Goal: Task Accomplishment & Management: Complete application form

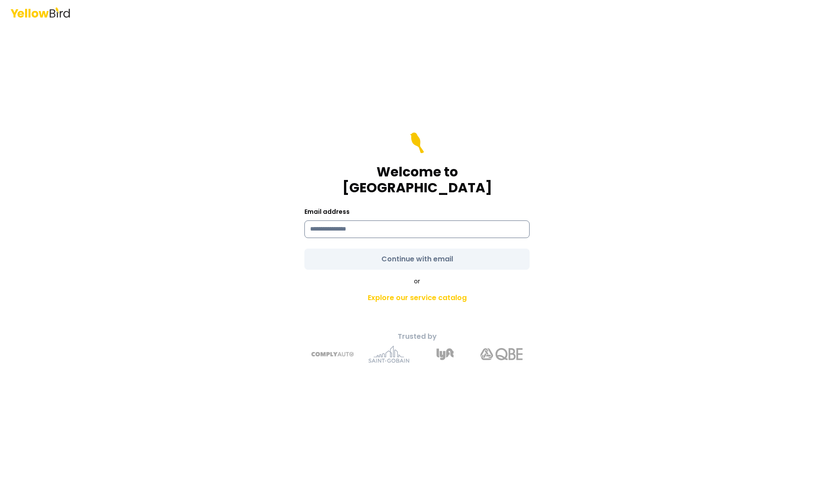
click at [332, 222] on input at bounding box center [416, 229] width 225 height 18
type input "**********"
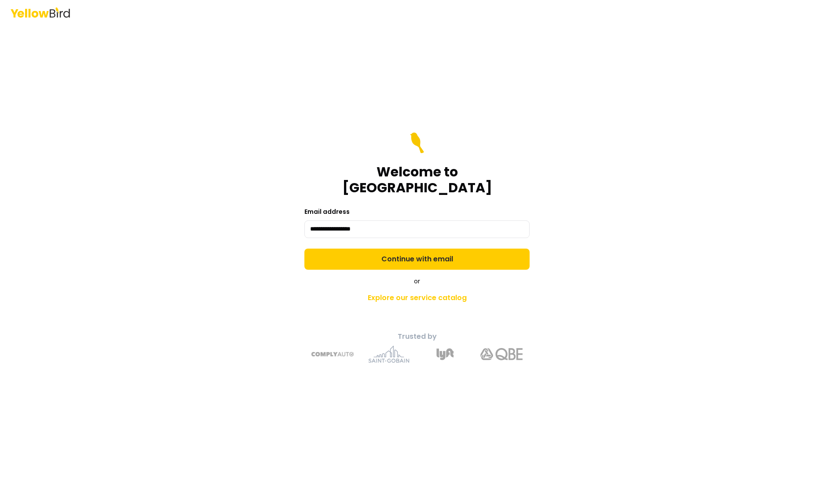
click at [378, 253] on form "**********" at bounding box center [416, 200] width 225 height 137
click at [378, 253] on button "Continue with email" at bounding box center [416, 258] width 225 height 21
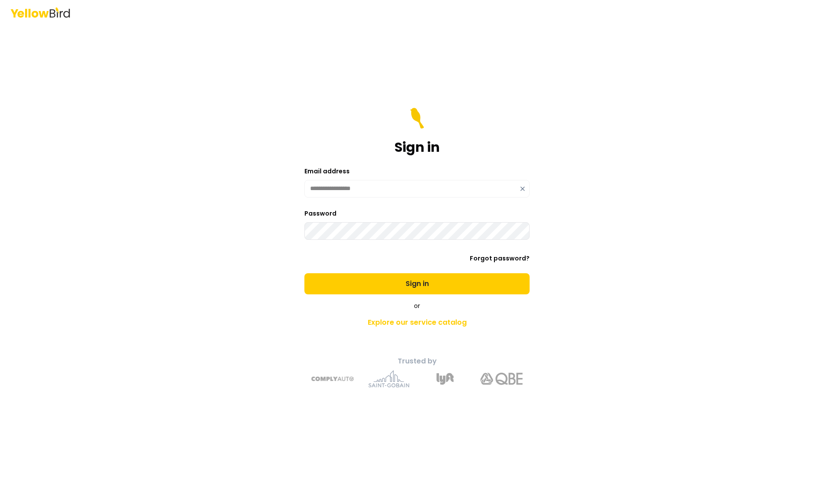
click at [304, 273] on button "Sign in" at bounding box center [416, 283] width 225 height 21
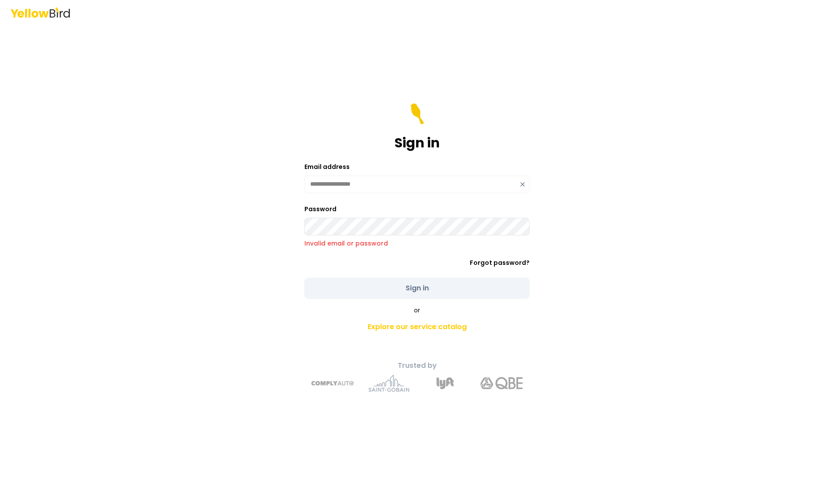
click at [283, 238] on div "**********" at bounding box center [417, 260] width 324 height 278
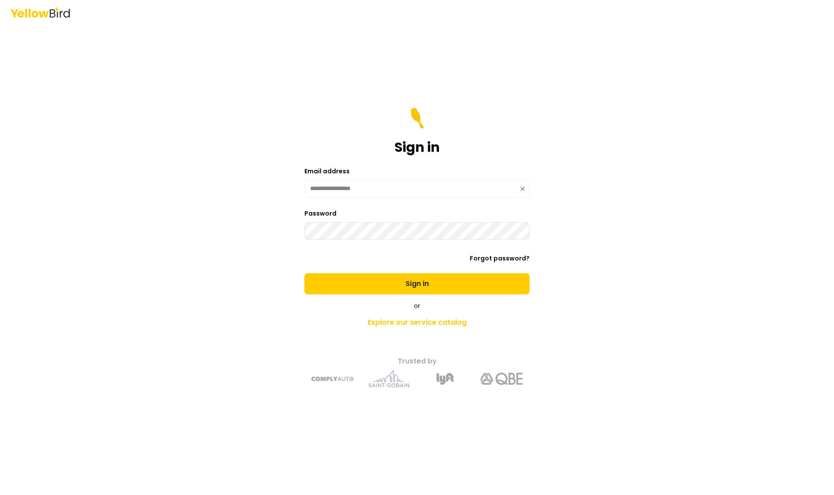
click at [304, 273] on button "Sign in" at bounding box center [416, 283] width 225 height 21
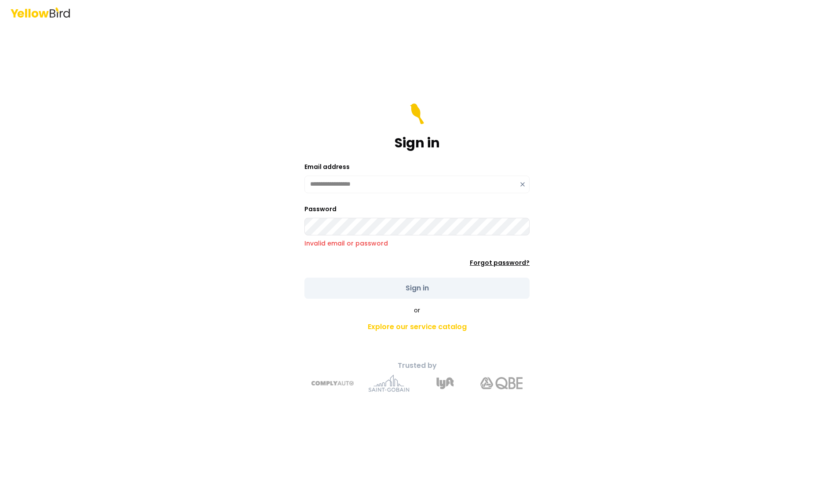
click at [493, 265] on link "Forgot password?" at bounding box center [500, 262] width 60 height 9
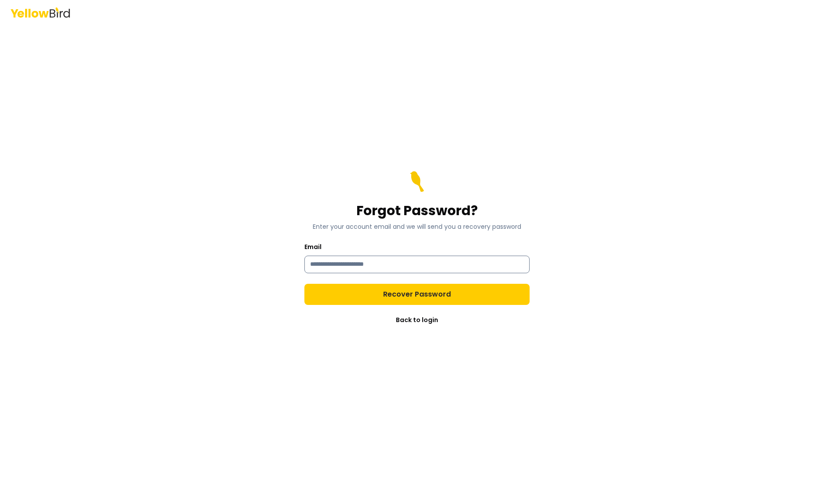
click at [476, 264] on input "Email" at bounding box center [416, 265] width 225 height 18
type input "**********"
click at [304, 284] on button "Recover Password" at bounding box center [416, 294] width 225 height 21
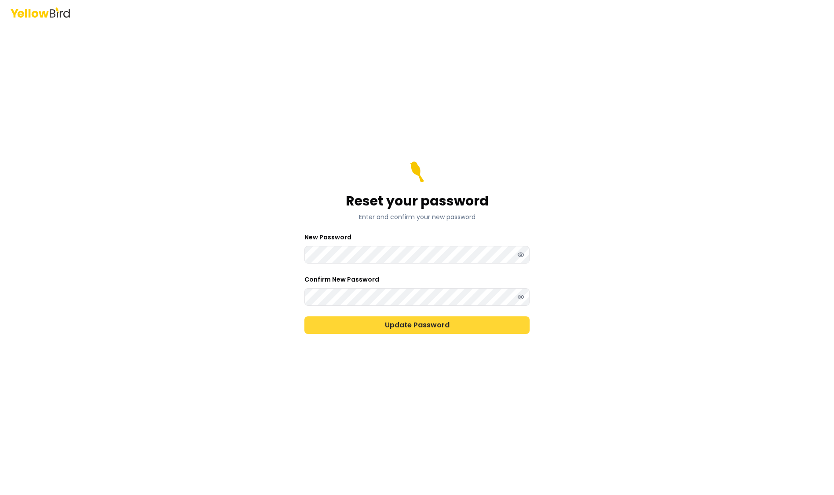
click at [359, 322] on button "Update Password" at bounding box center [416, 325] width 225 height 18
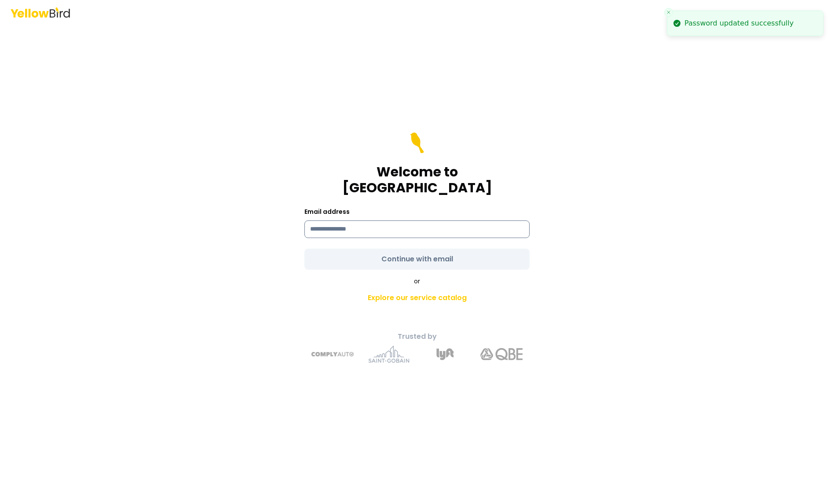
click at [341, 220] on input at bounding box center [416, 229] width 225 height 18
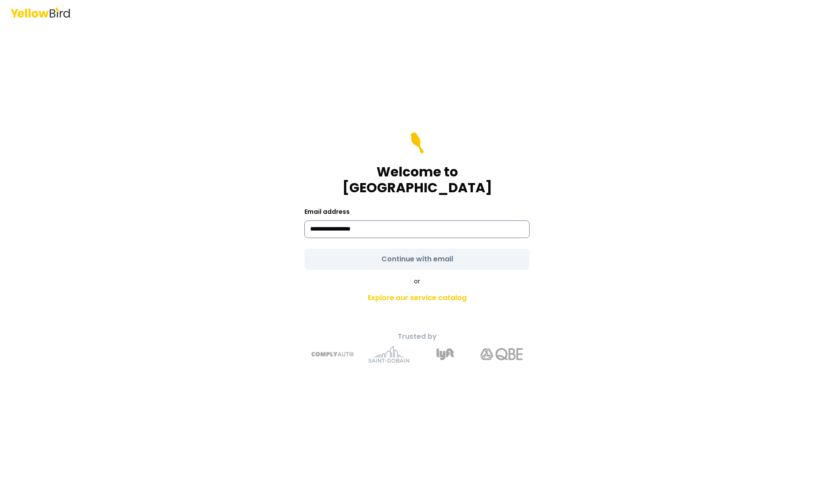
type input "**********"
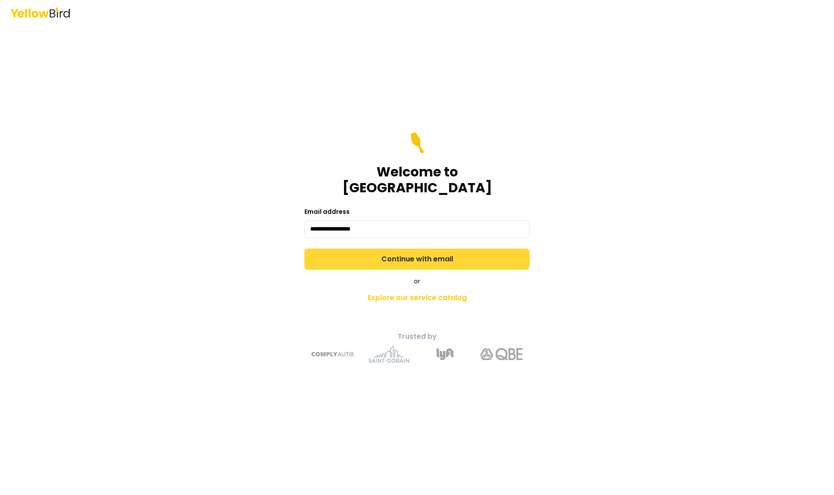
click at [383, 248] on button "Continue with email" at bounding box center [416, 258] width 225 height 21
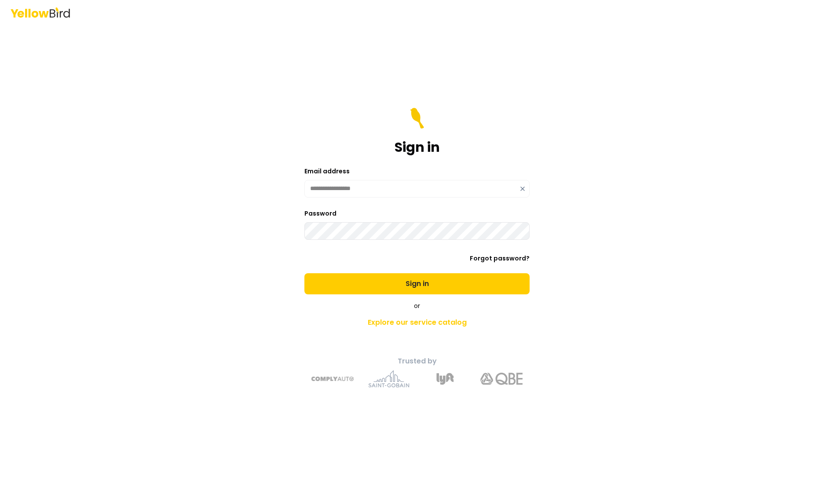
click at [304, 273] on button "Sign in" at bounding box center [416, 283] width 225 height 21
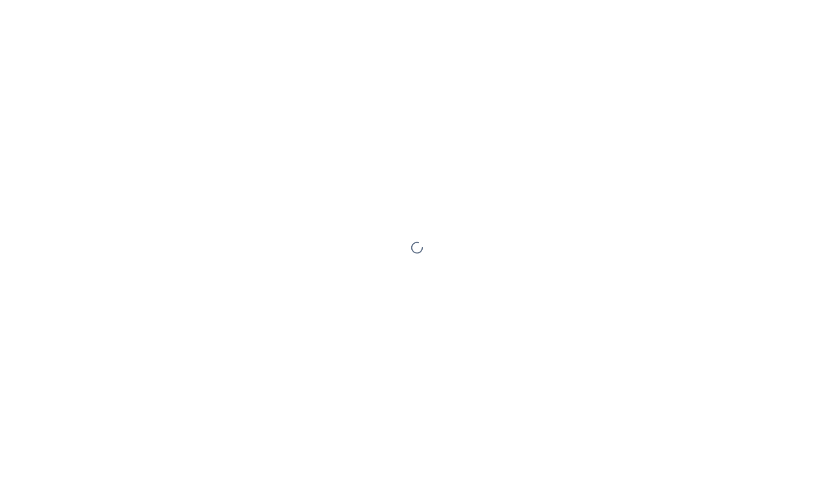
click at [354, 228] on div at bounding box center [417, 247] width 834 height 495
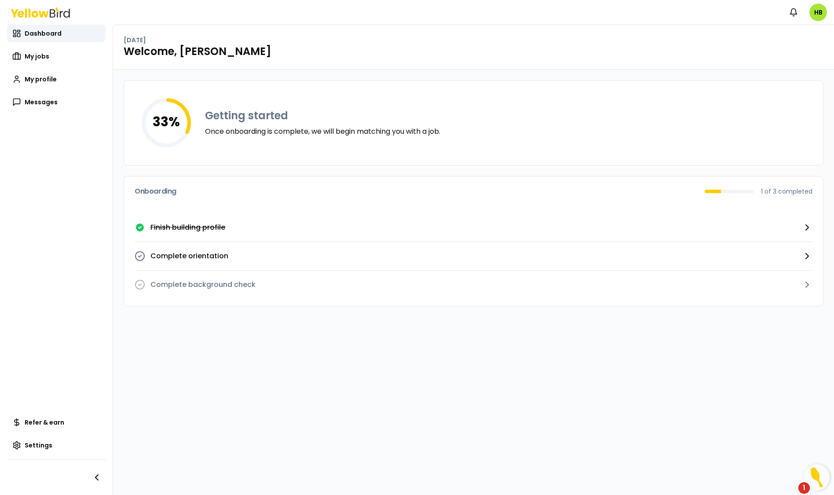
click at [193, 228] on p "Finish building profile" at bounding box center [187, 227] width 75 height 11
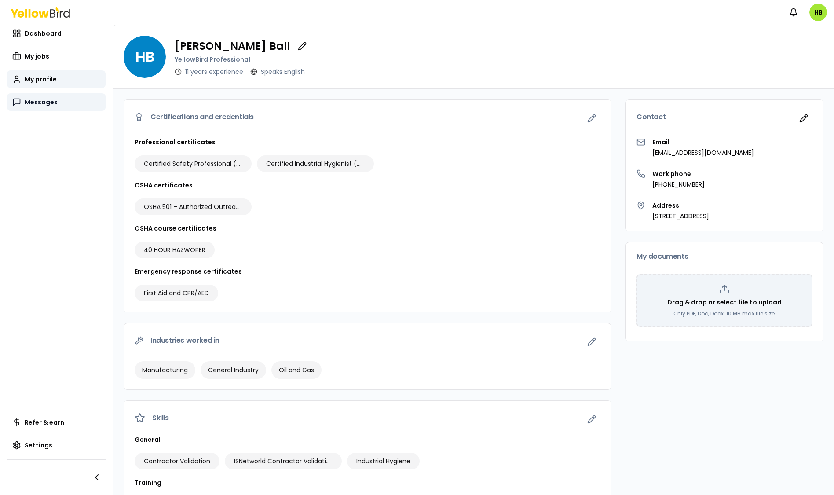
click at [55, 104] on span "Messages" at bounding box center [41, 102] width 33 height 9
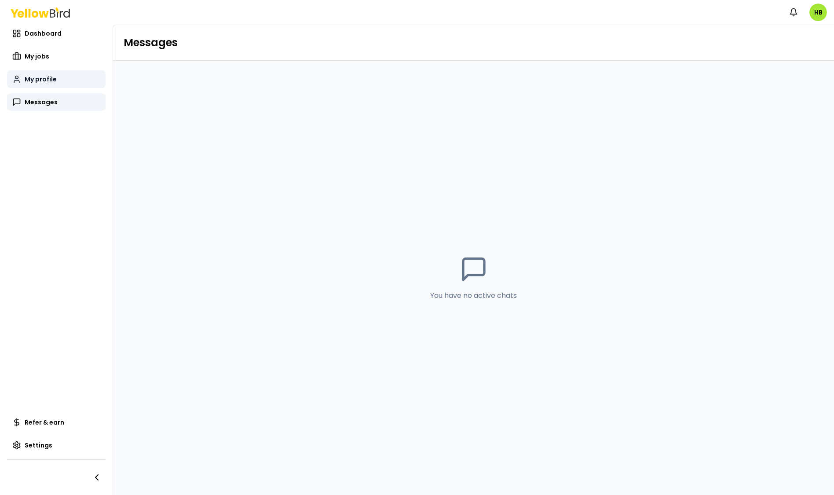
click at [52, 80] on span "My profile" at bounding box center [41, 79] width 32 height 9
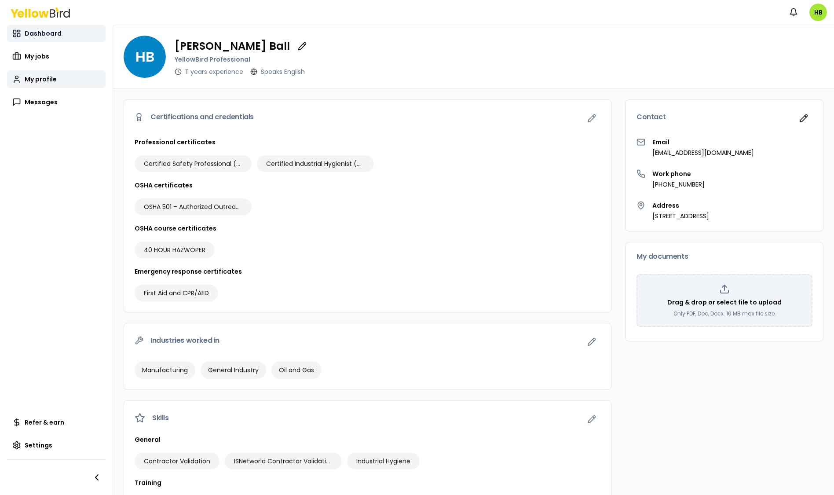
click at [56, 40] on link "Dashboard" at bounding box center [56, 34] width 99 height 18
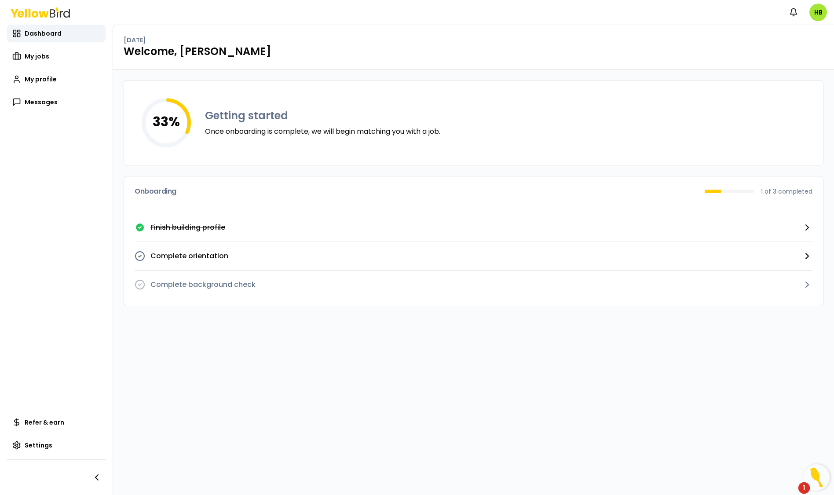
click at [204, 252] on p "Complete orientation" at bounding box center [189, 256] width 78 height 11
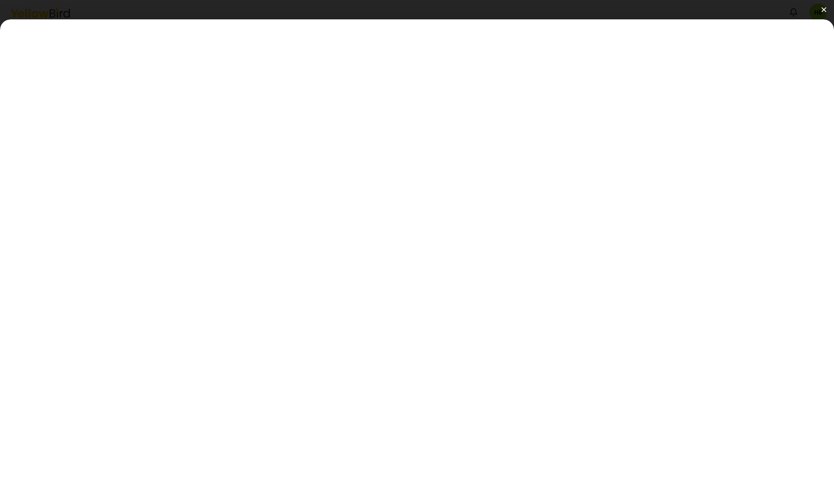
click at [825, 5] on button at bounding box center [417, 9] width 834 height 19
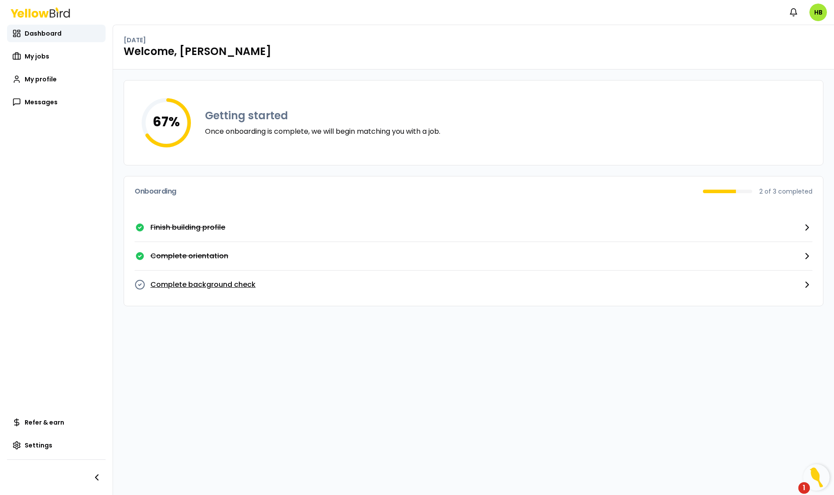
click at [218, 285] on p "Complete background check" at bounding box center [202, 284] width 105 height 11
click at [216, 288] on p "Complete background check" at bounding box center [202, 284] width 105 height 11
click at [192, 223] on p "Finish building profile" at bounding box center [187, 227] width 75 height 11
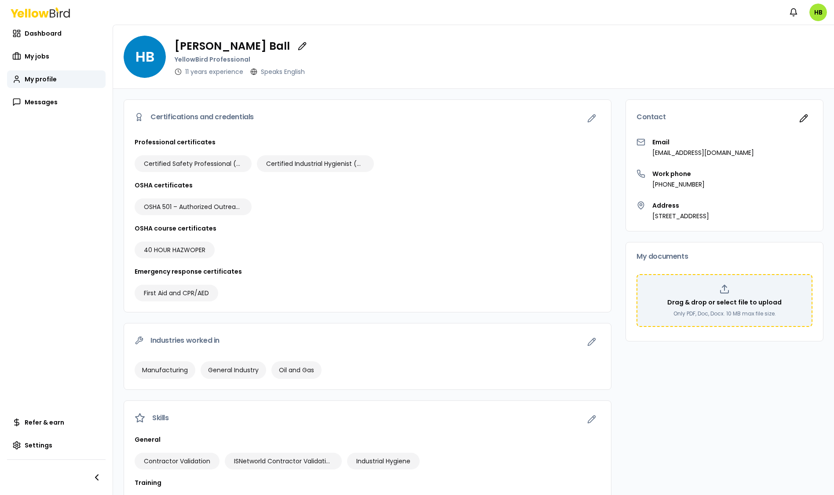
click at [672, 300] on p "Drag & drop or select file to upload" at bounding box center [724, 302] width 114 height 9
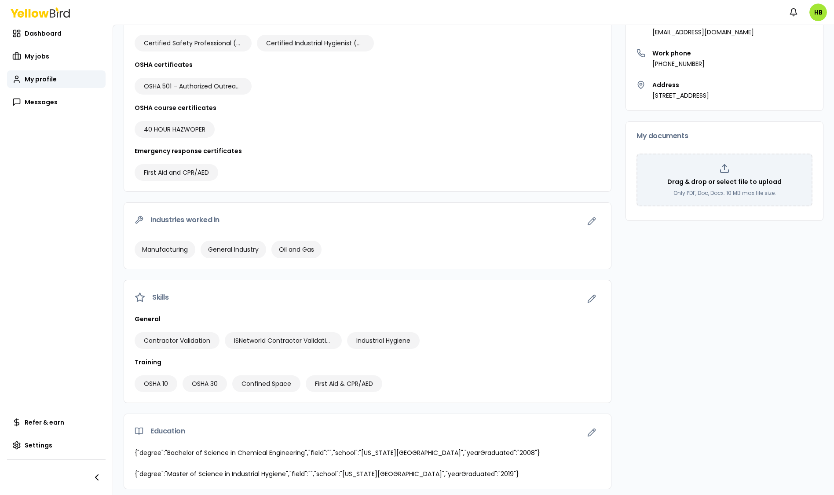
scroll to position [122, 0]
click at [587, 294] on icon "button" at bounding box center [591, 297] width 9 height 9
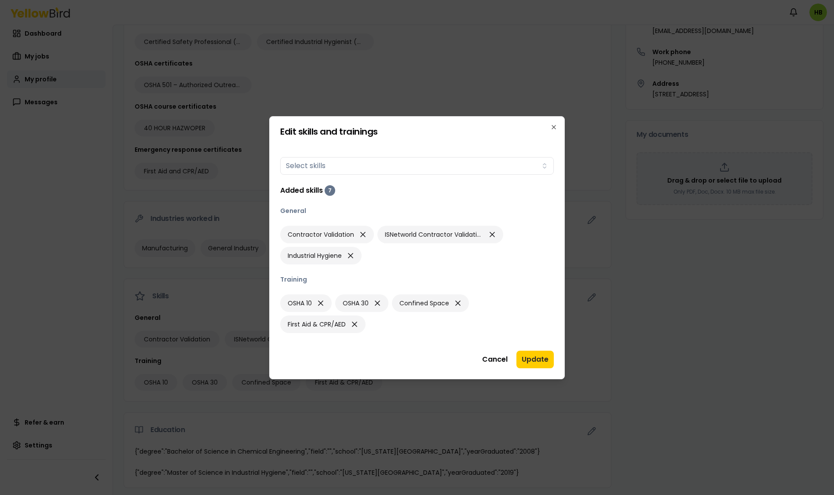
click at [384, 324] on div "OSHA 10 OSHA 30 Confined Space First Aid & CPR/AED" at bounding box center [417, 313] width 274 height 39
click at [385, 328] on div "OSHA 10 OSHA 30 Confined Space First Aid & CPR/AED" at bounding box center [417, 313] width 274 height 39
click at [533, 364] on button "Update" at bounding box center [534, 359] width 37 height 18
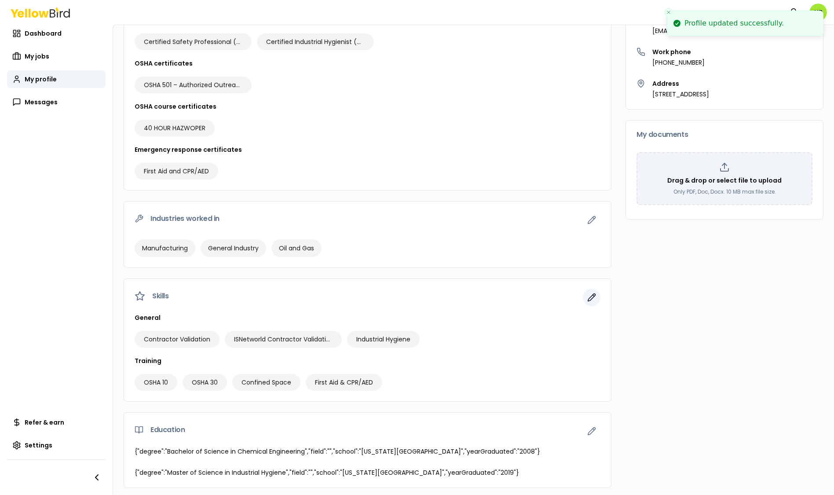
click at [588, 294] on icon "button" at bounding box center [591, 297] width 7 height 7
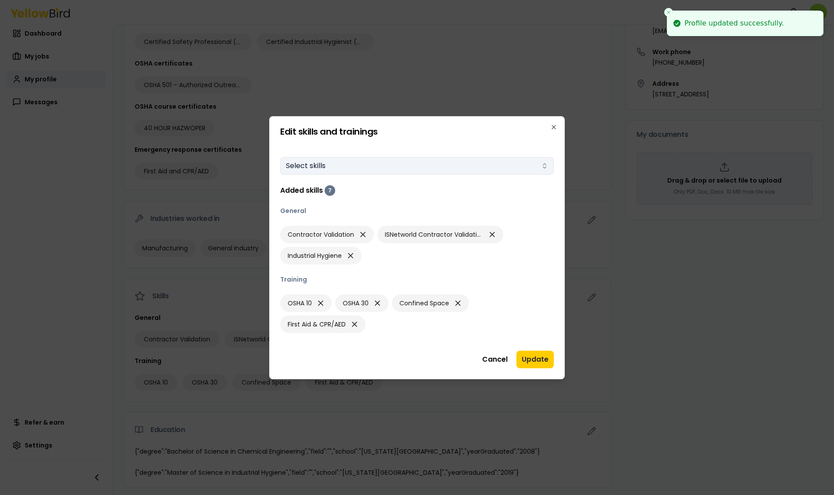
click at [350, 162] on button "Select skills" at bounding box center [417, 166] width 274 height 18
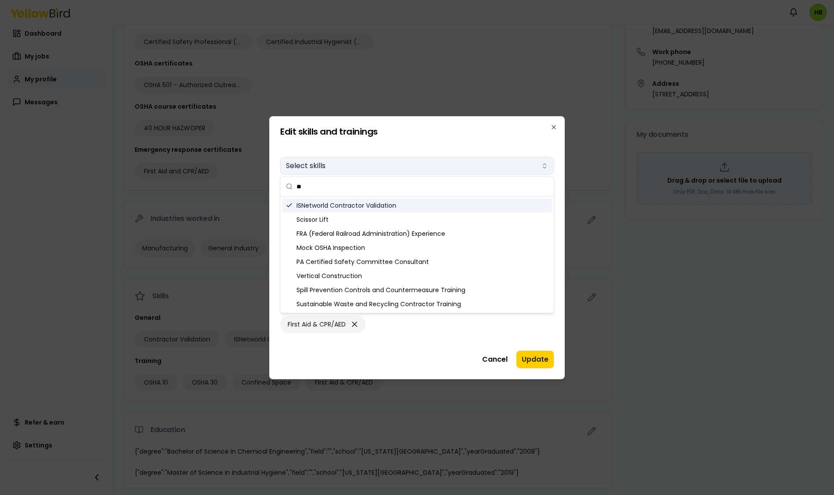
type input "*"
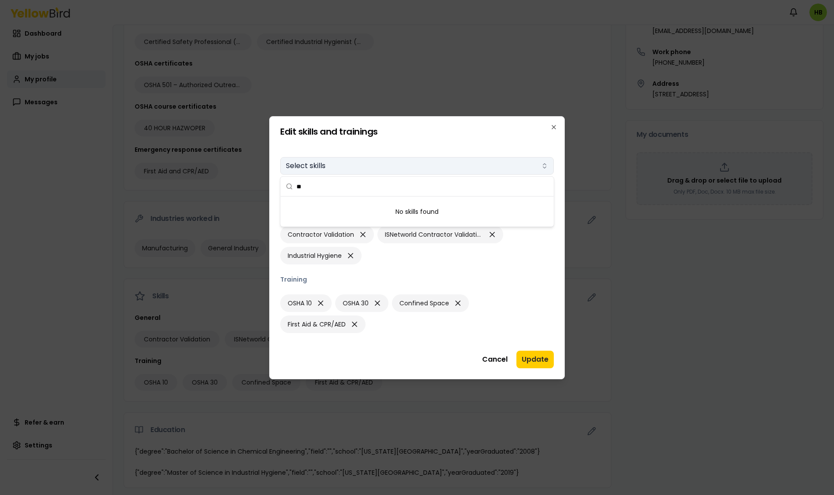
type input "*"
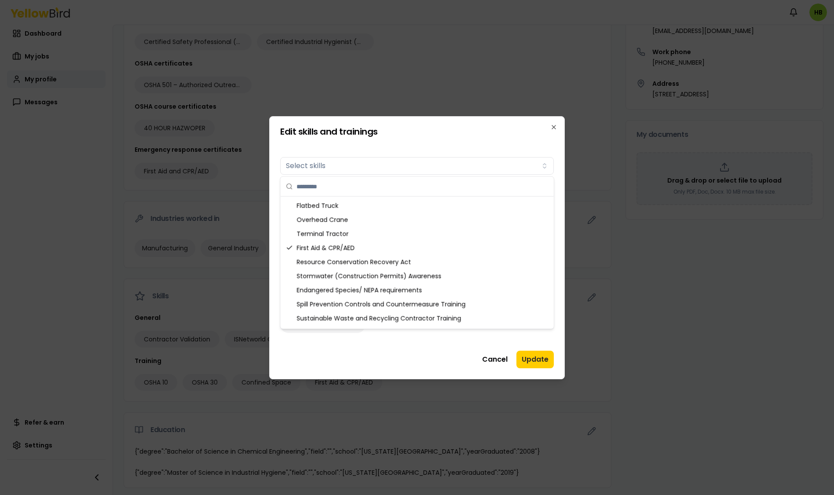
scroll to position [364, 0]
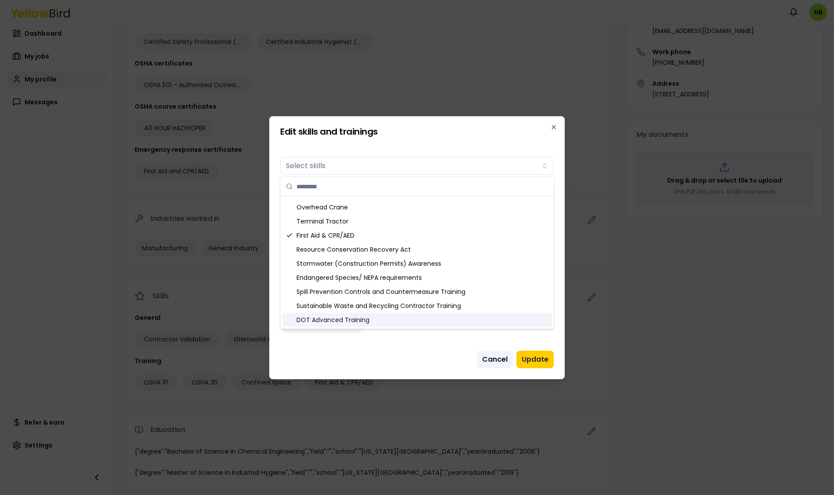
click at [491, 358] on button "Cancel" at bounding box center [495, 359] width 36 height 18
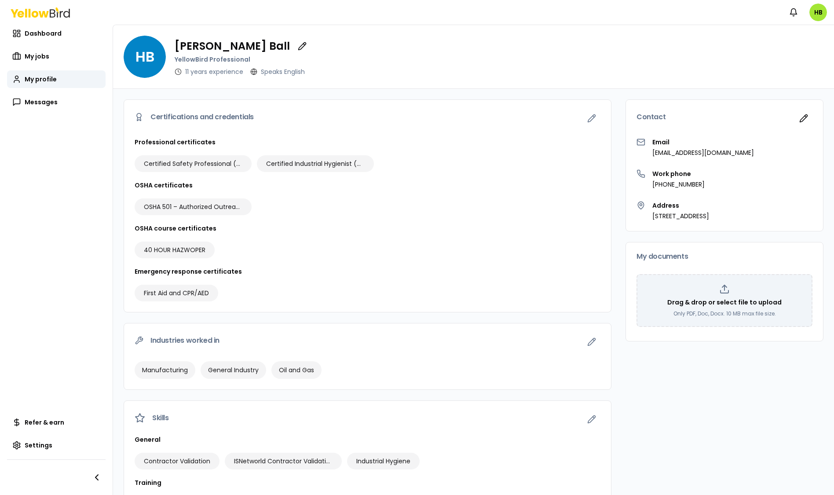
scroll to position [0, 0]
click at [460, 11] on div "Notifications HB" at bounding box center [417, 12] width 834 height 25
click at [719, 311] on p "Only PDF, Doc, Docx. 10 MB max file size." at bounding box center [724, 313] width 102 height 7
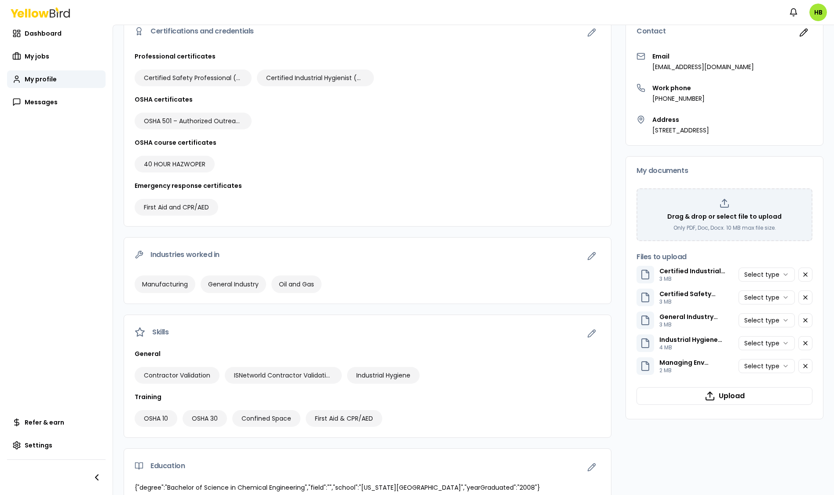
scroll to position [88, 0]
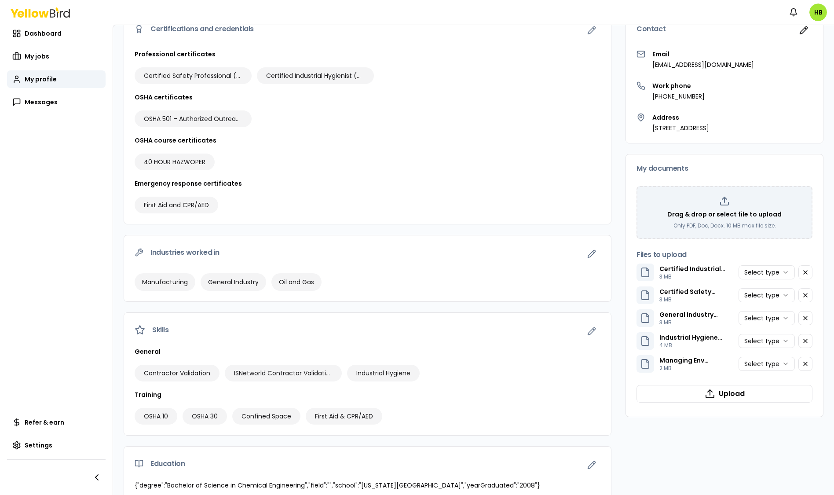
click at [772, 270] on html "Notifications HB Dashboard My jobs My profile Messages Refer & earn Settings [P…" at bounding box center [417, 247] width 834 height 495
click at [763, 295] on html "Notifications HB Dashboard My jobs My profile Messages Refer & earn Settings [P…" at bounding box center [417, 247] width 834 height 495
click at [761, 318] on html "Notifications HB Dashboard My jobs My profile Messages Refer & earn Settings [P…" at bounding box center [417, 247] width 834 height 495
click at [755, 342] on html "Notifications HB Dashboard My jobs My profile Messages Refer & earn Settings [P…" at bounding box center [417, 247] width 834 height 495
click at [761, 363] on html "Notifications HB Dashboard My jobs My profile Messages Refer & earn Settings [P…" at bounding box center [417, 247] width 834 height 495
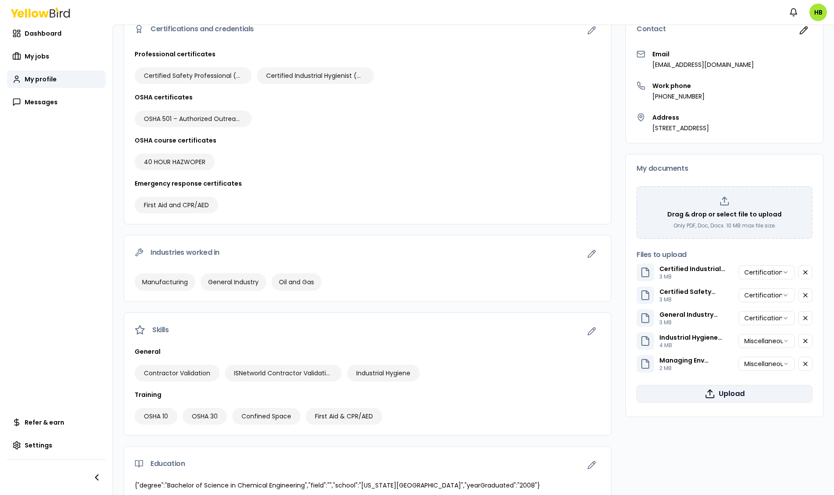
click at [720, 394] on button "Upload" at bounding box center [724, 394] width 176 height 18
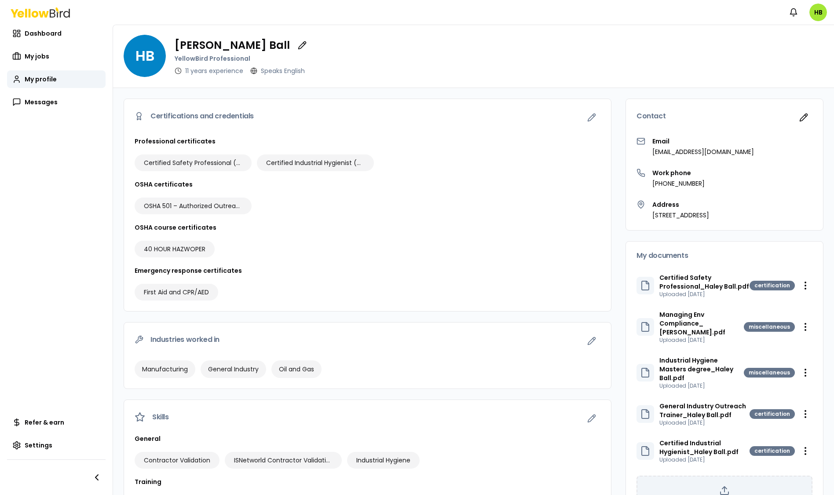
scroll to position [0, 0]
click at [50, 32] on span "Dashboard" at bounding box center [43, 33] width 37 height 9
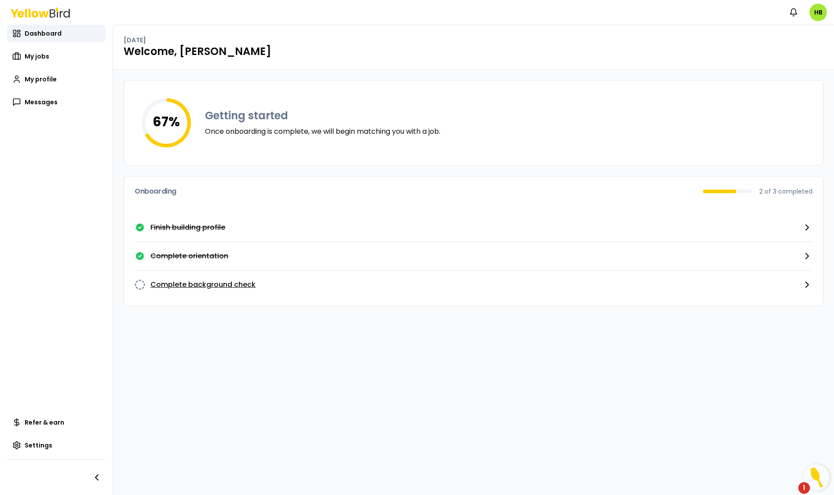
click at [182, 286] on p "Complete background check" at bounding box center [202, 284] width 105 height 11
click at [804, 282] on icon "button" at bounding box center [807, 284] width 11 height 11
click at [40, 59] on span "My jobs" at bounding box center [37, 56] width 25 height 9
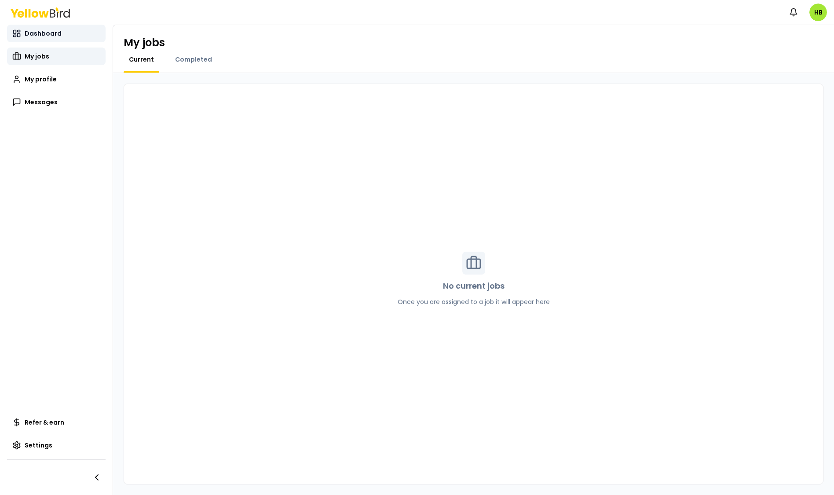
click at [53, 37] on span "Dashboard" at bounding box center [43, 33] width 37 height 9
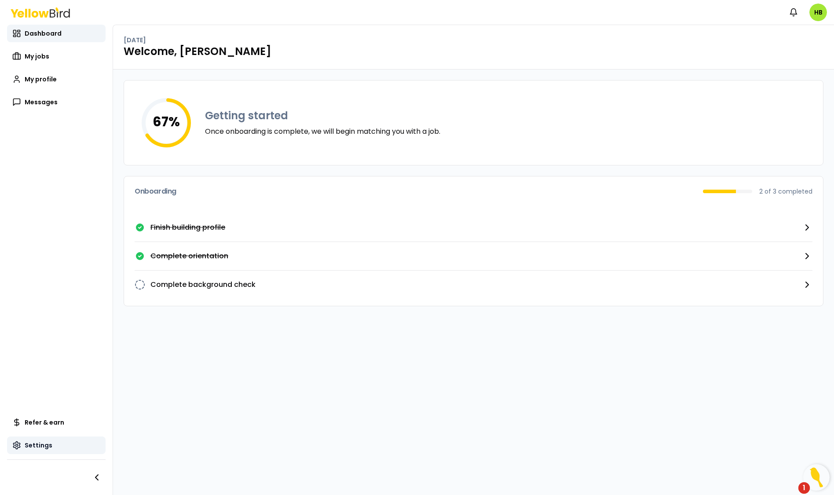
click at [30, 446] on span "Settings" at bounding box center [39, 445] width 28 height 9
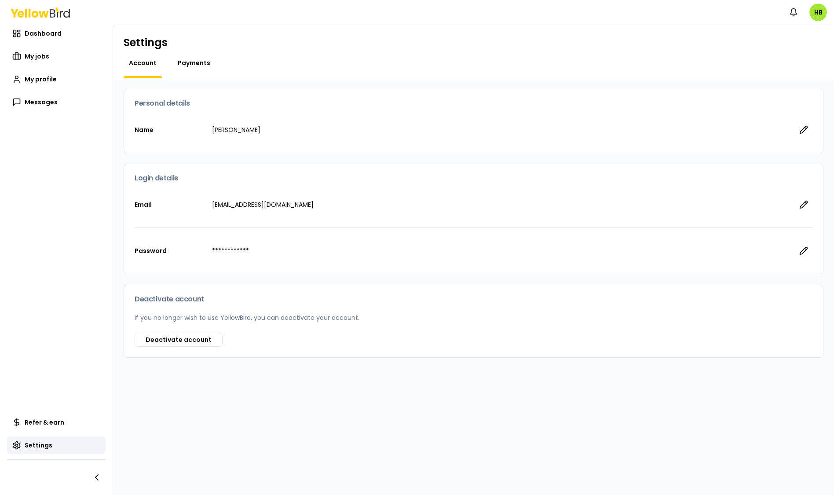
click at [196, 58] on span "Payments" at bounding box center [194, 62] width 33 height 9
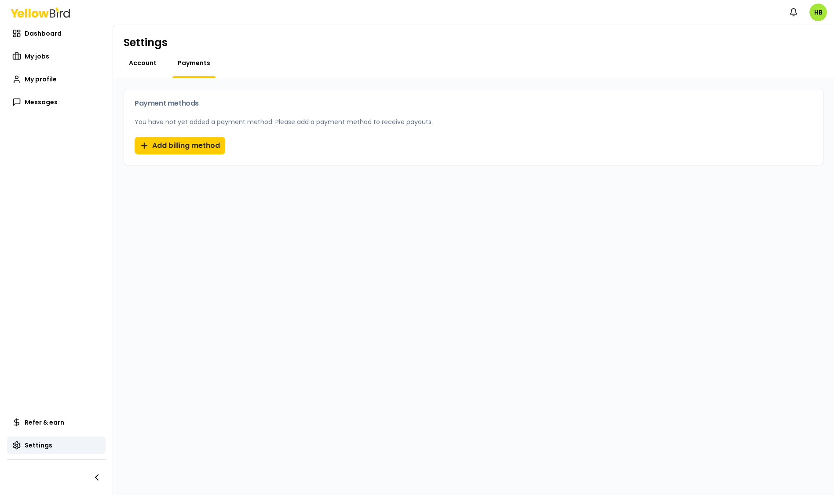
click at [146, 64] on span "Account" at bounding box center [143, 62] width 28 height 9
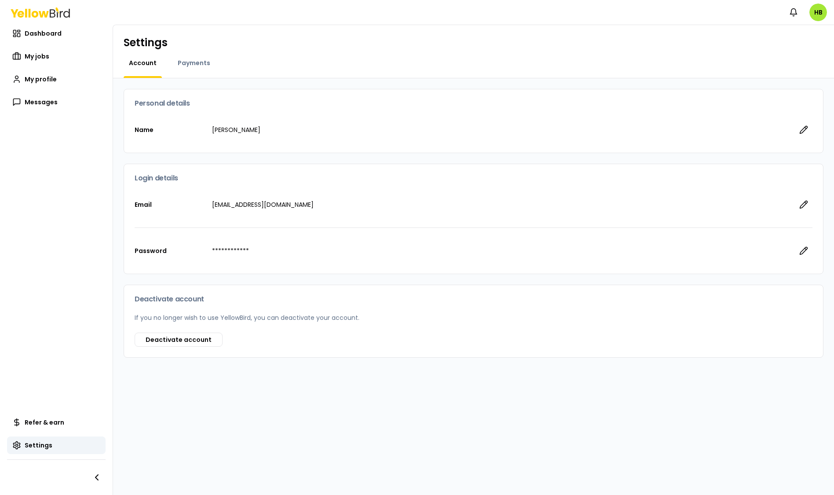
click at [175, 70] on div "Payments" at bounding box center [193, 67] width 43 height 19
click at [185, 64] on span "Payments" at bounding box center [194, 62] width 33 height 9
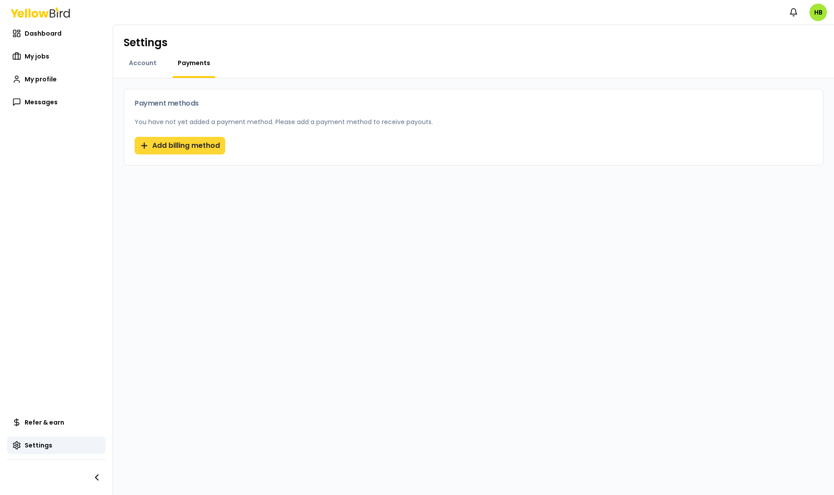
click at [172, 149] on button "Add billing method" at bounding box center [180, 146] width 91 height 18
click at [36, 34] on span "Dashboard" at bounding box center [43, 33] width 37 height 9
